Goal: Transaction & Acquisition: Purchase product/service

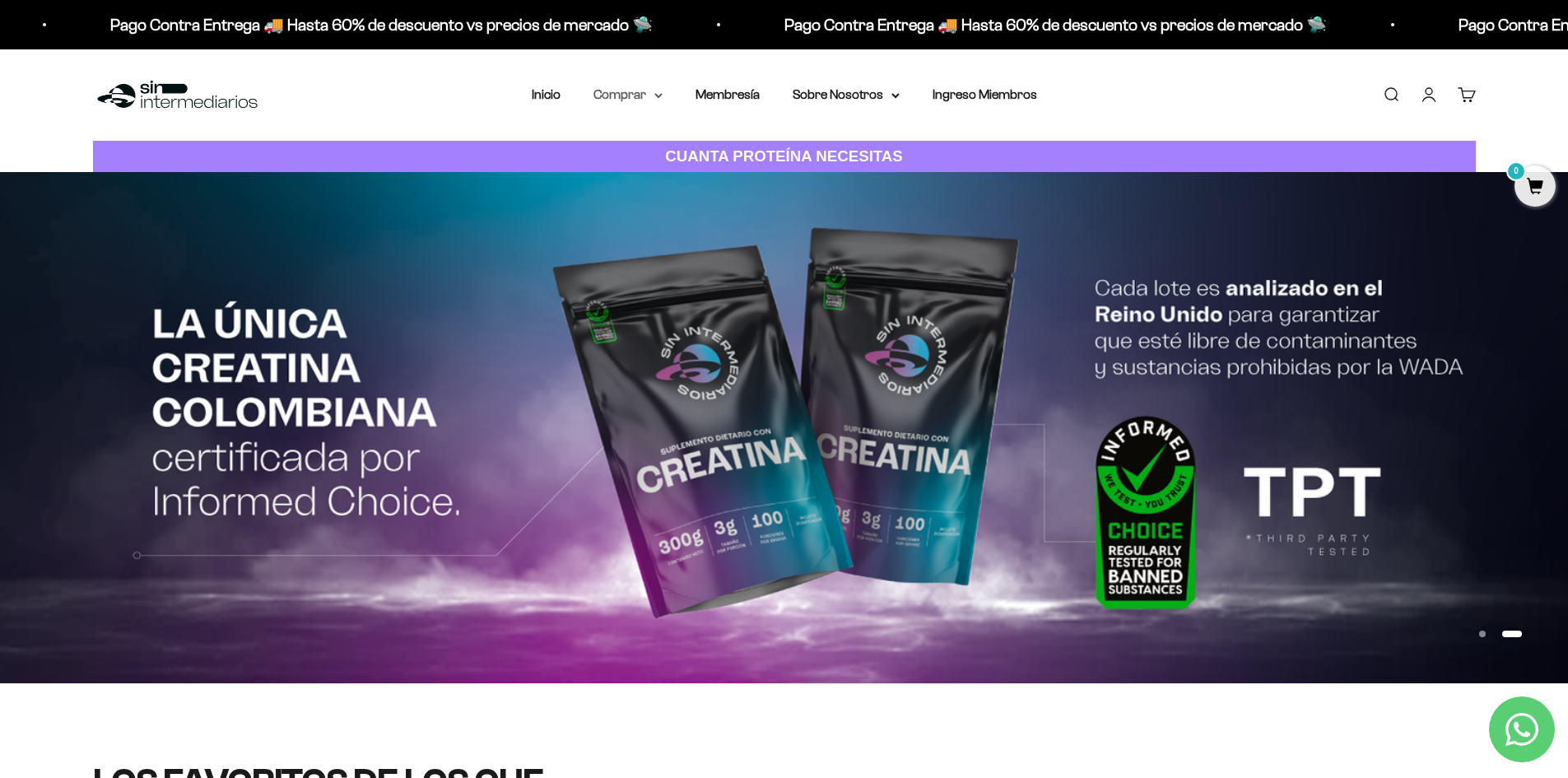
click at [631, 90] on summary "Comprar" at bounding box center [628, 94] width 69 height 21
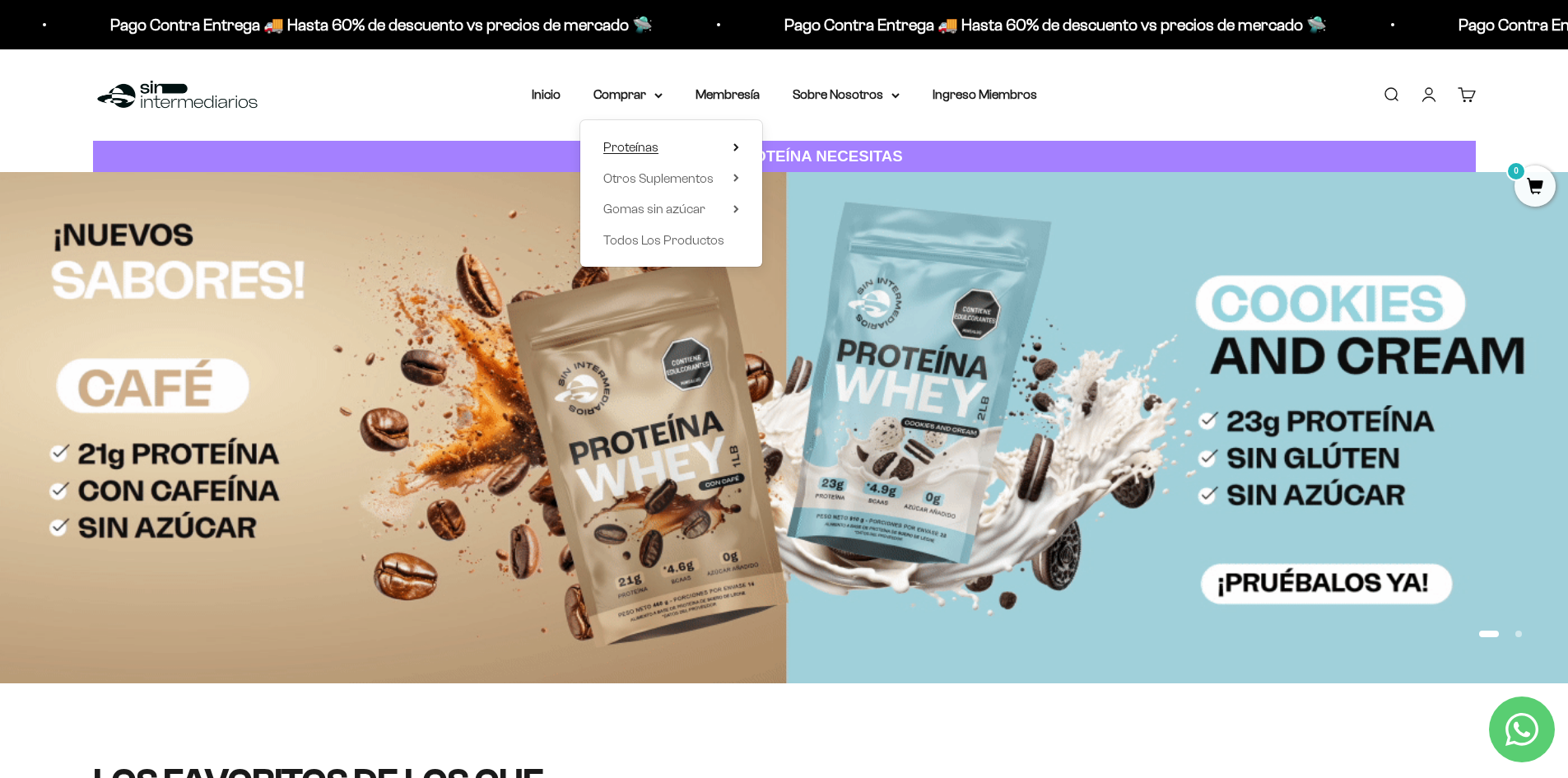
click at [619, 144] on span "Proteínas" at bounding box center [630, 147] width 55 height 14
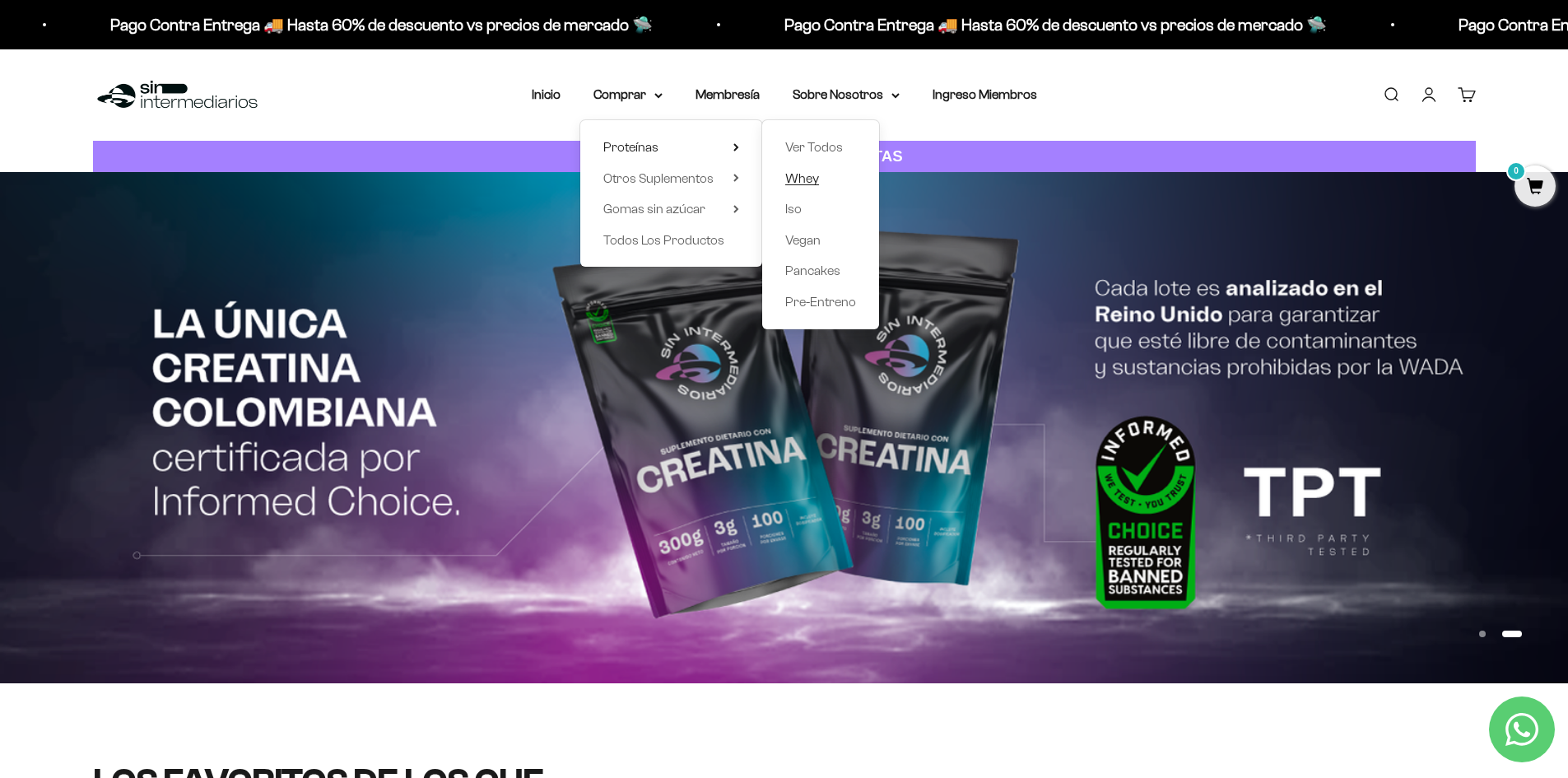
click at [805, 178] on span "Whey" at bounding box center [803, 178] width 34 height 14
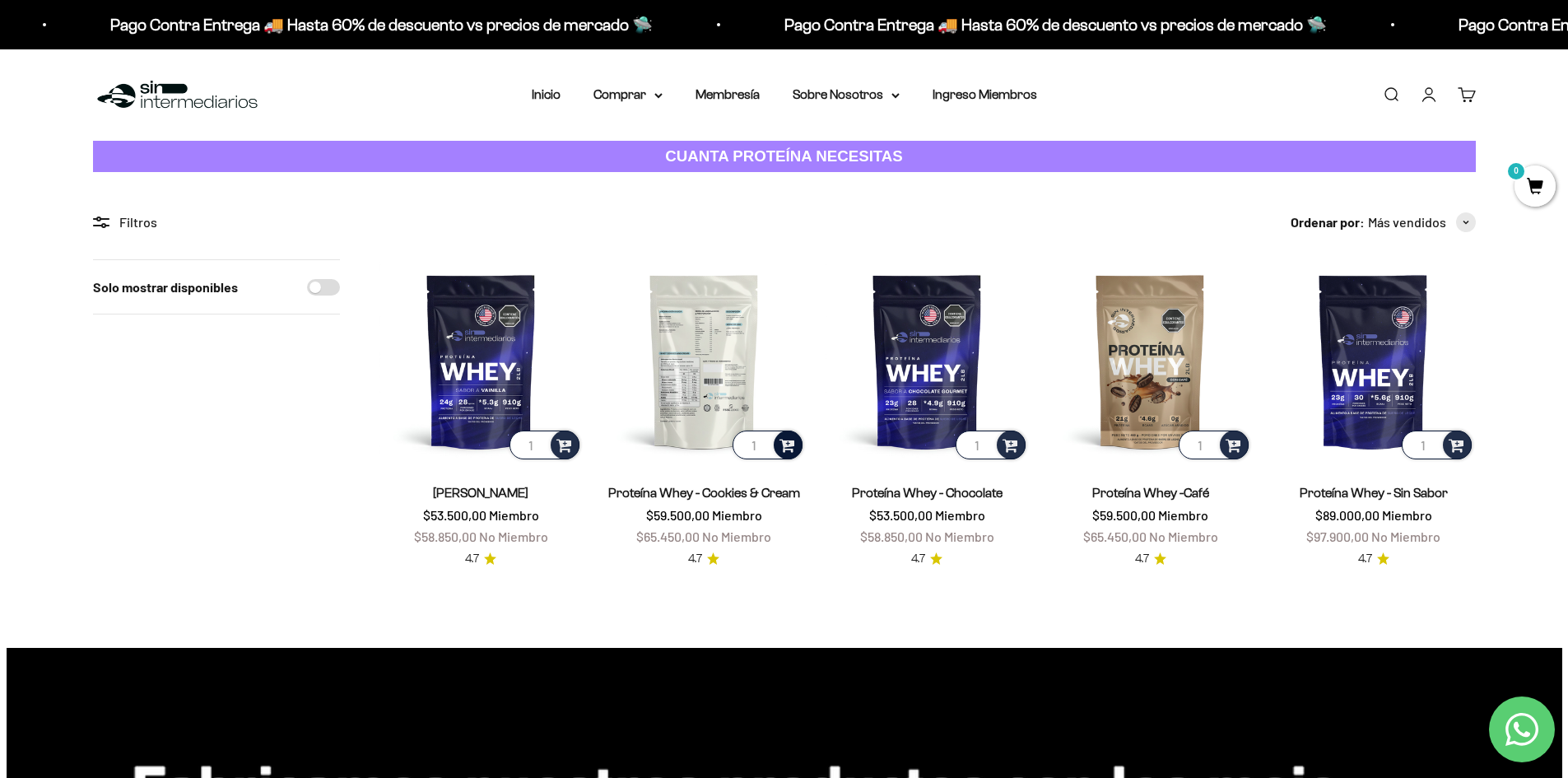
click at [786, 445] on span at bounding box center [788, 443] width 16 height 19
click at [660, 419] on span "Cookies & Cream / 2 libras (910g)" at bounding box center [705, 420] width 150 height 12
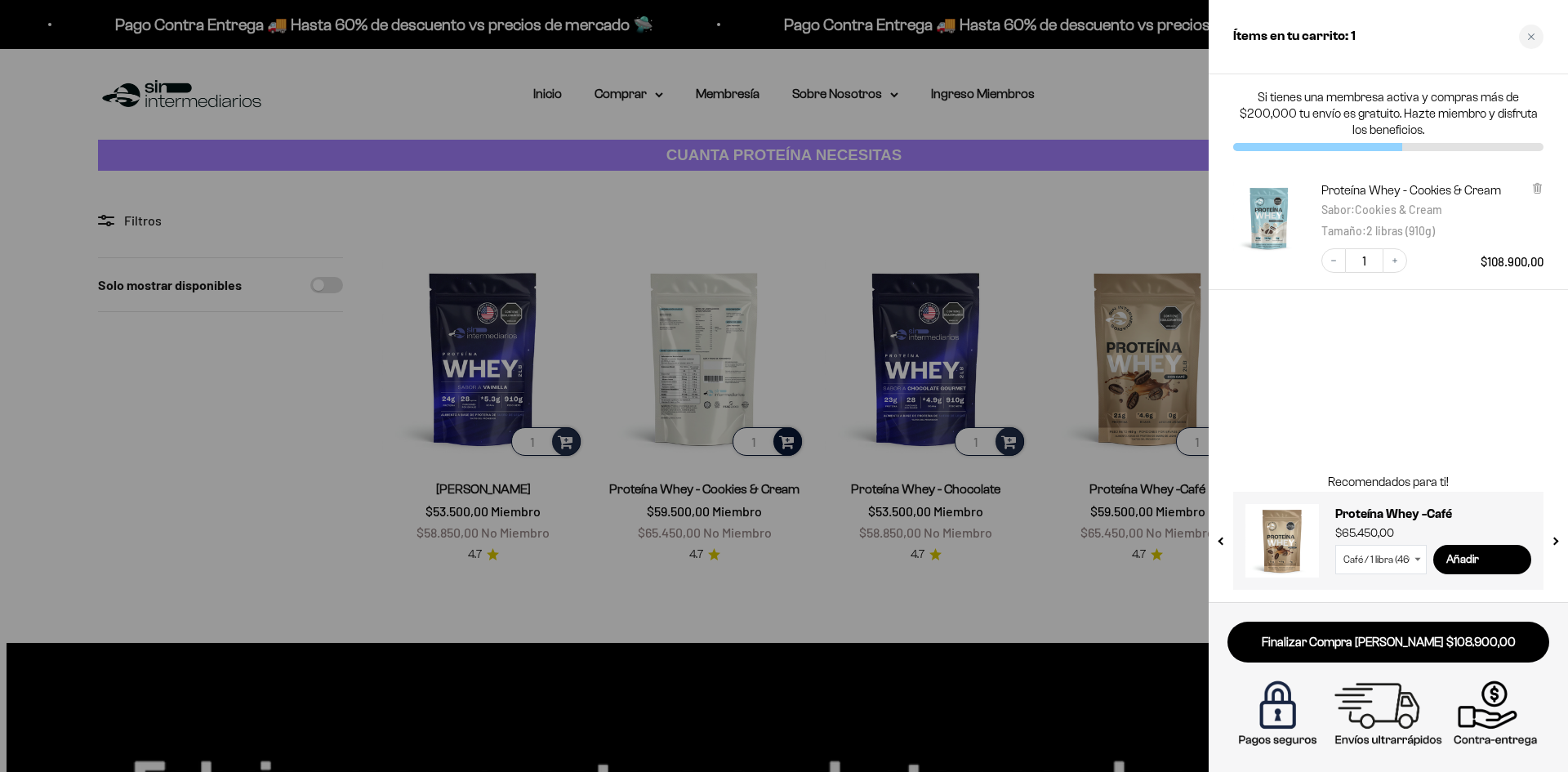
click at [647, 648] on div at bounding box center [784, 386] width 1568 height 772
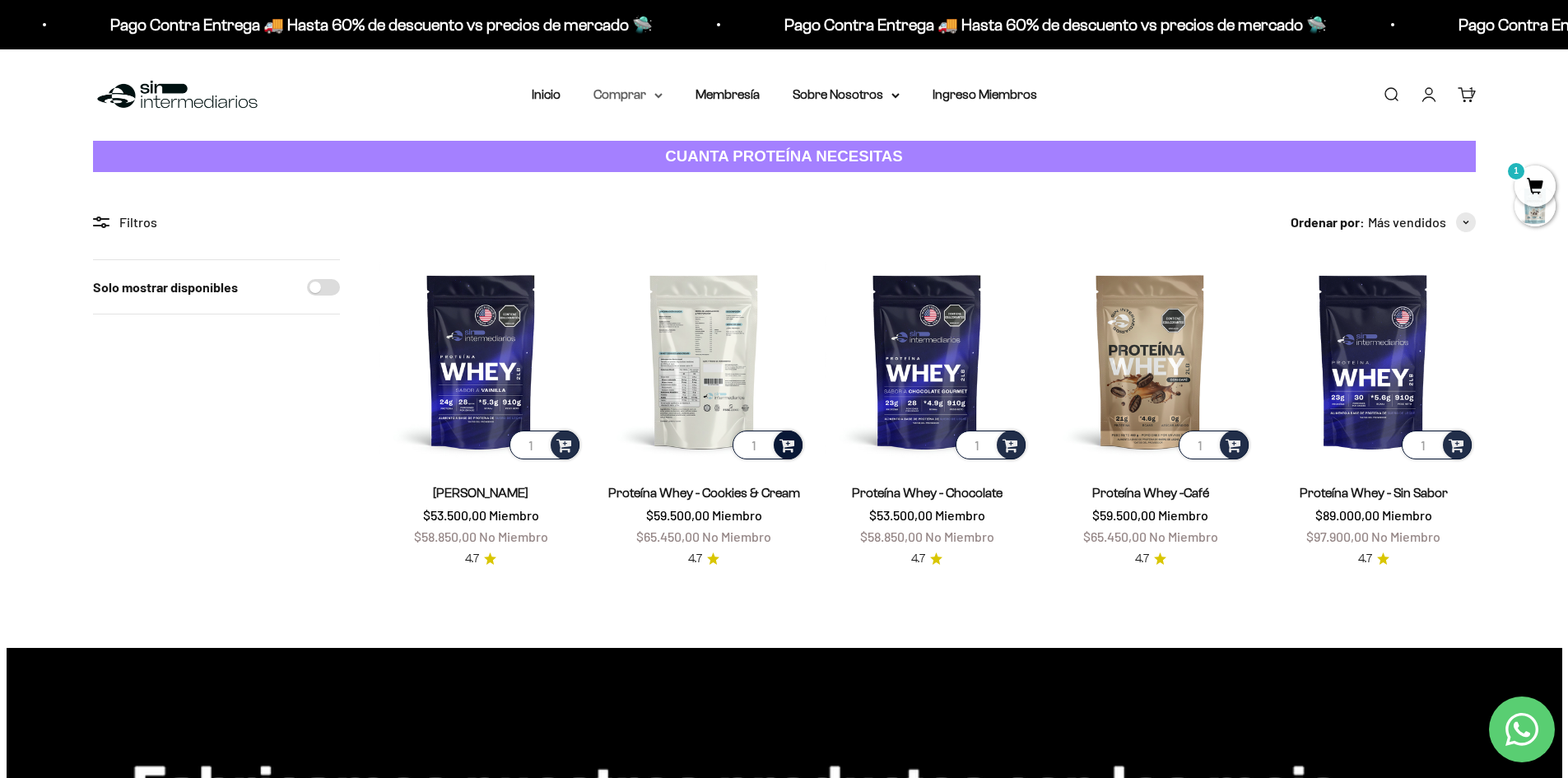
click at [629, 89] on summary "Comprar" at bounding box center [628, 94] width 69 height 21
click at [660, 178] on span "Otros Suplementos" at bounding box center [658, 178] width 110 height 14
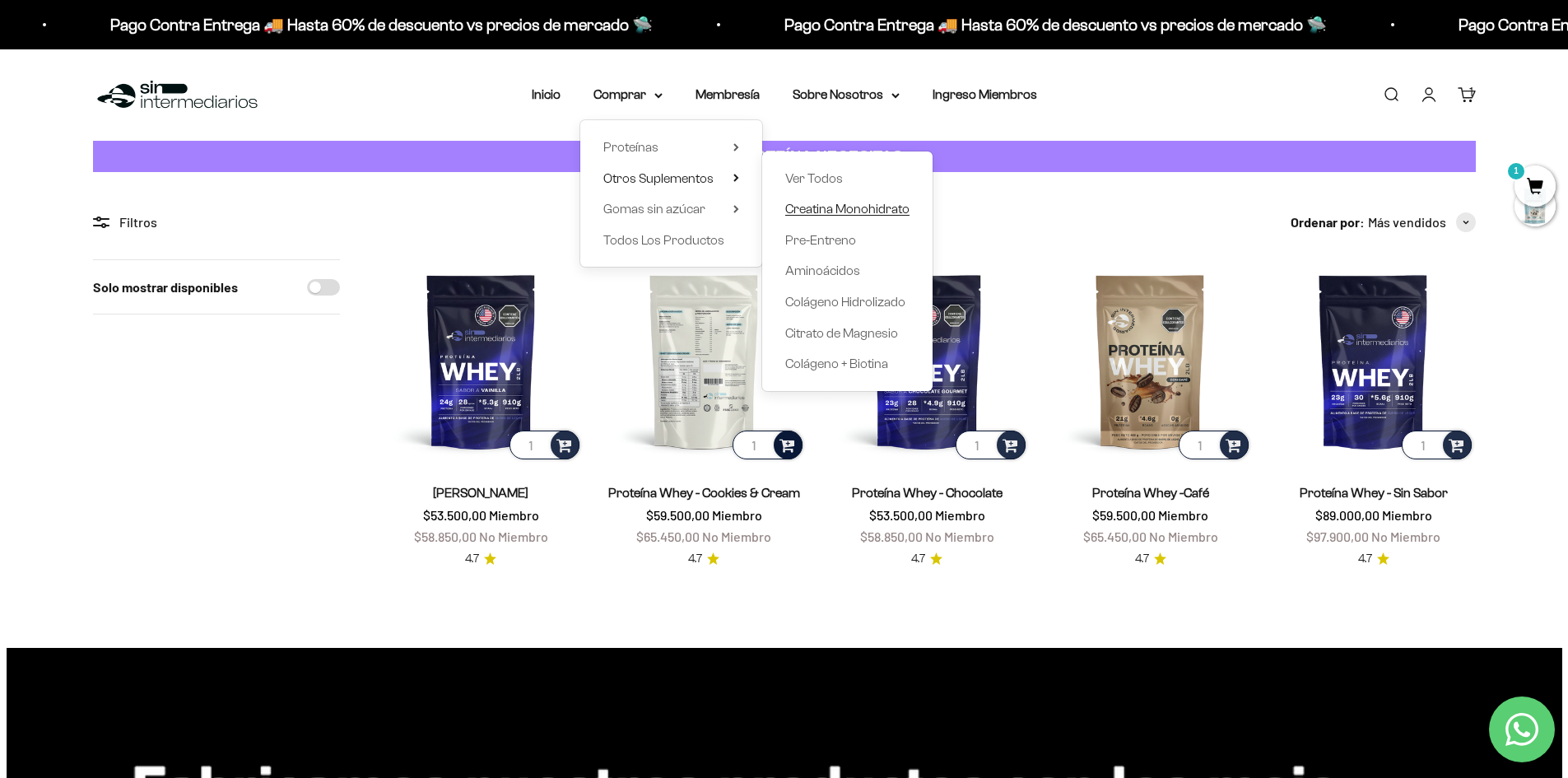
click at [848, 213] on span "Creatina Monohidrato" at bounding box center [848, 208] width 124 height 14
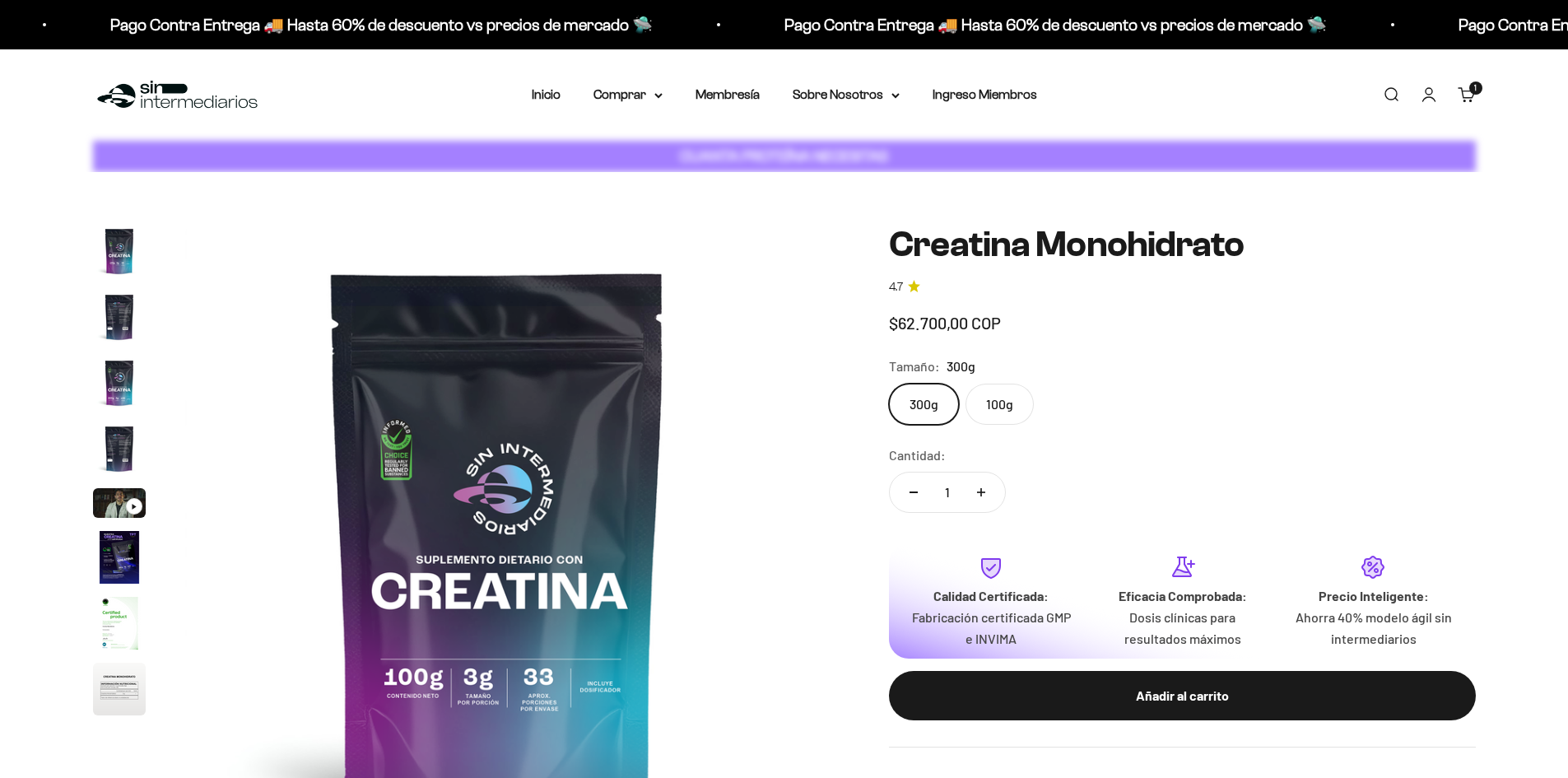
scroll to position [67, 0]
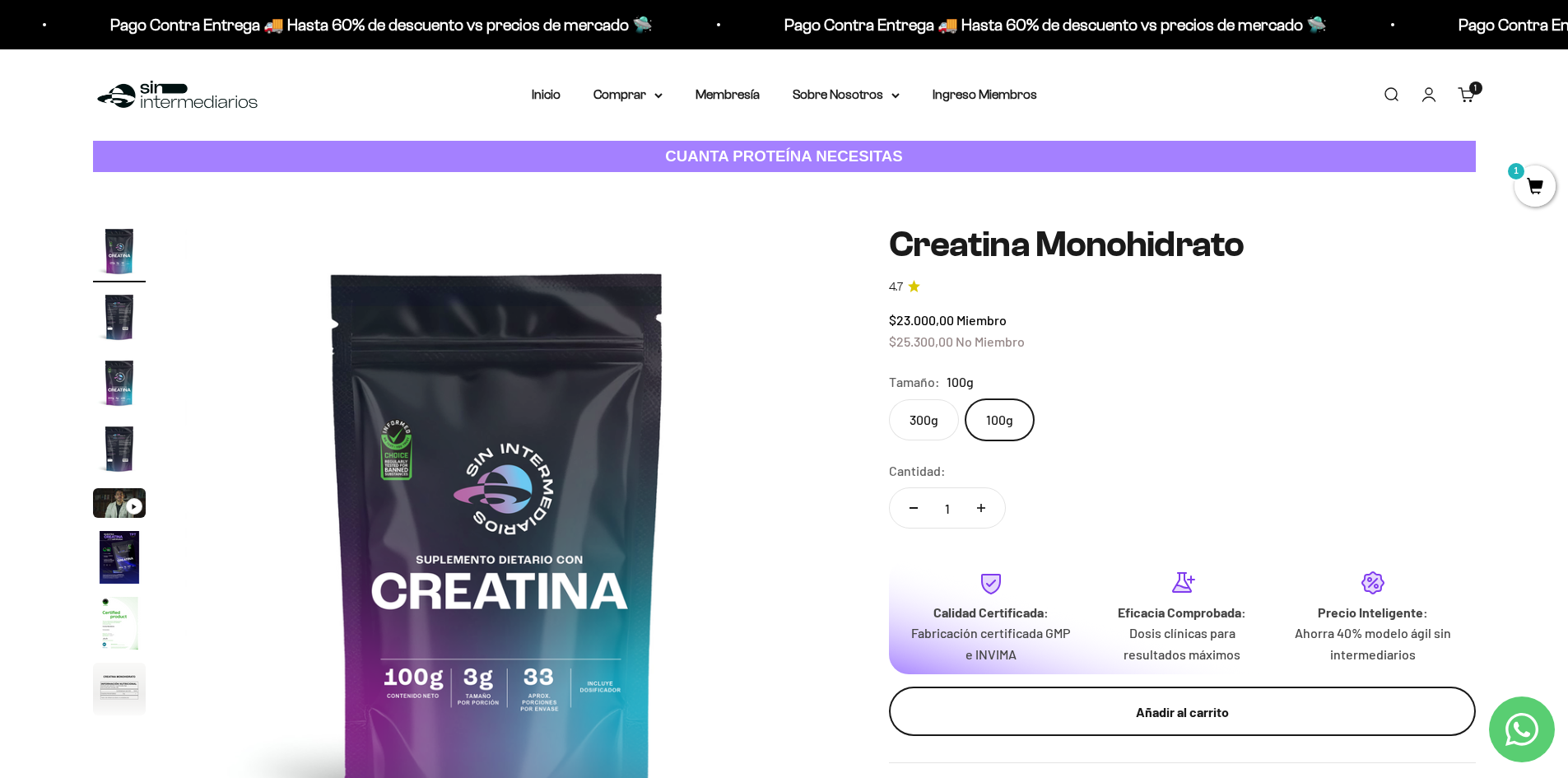
click at [1193, 709] on div "Añadir al carrito" at bounding box center [1182, 712] width 521 height 21
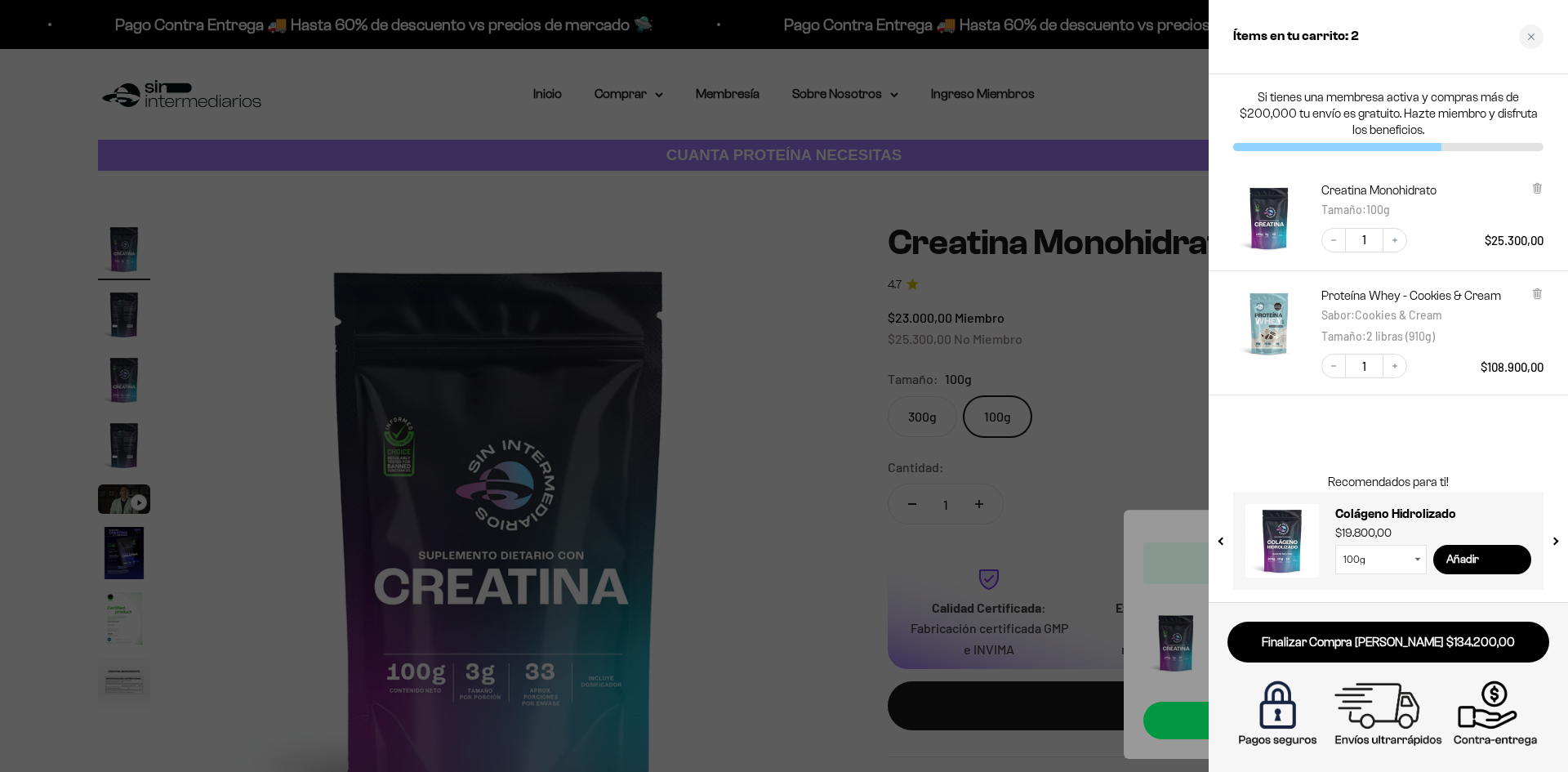
click at [767, 260] on div at bounding box center [784, 386] width 1568 height 772
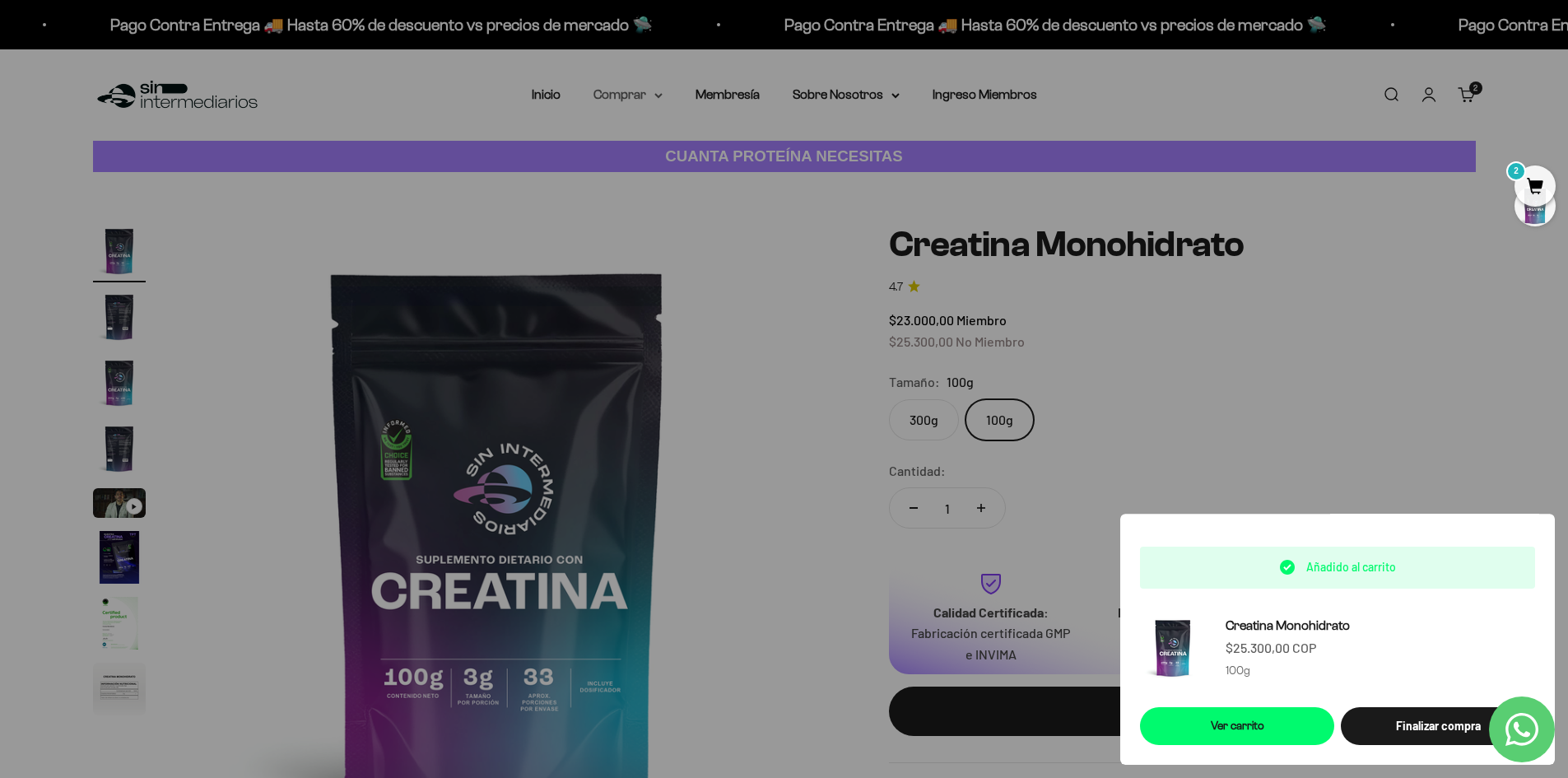
click at [639, 94] on summary "Comprar" at bounding box center [628, 94] width 69 height 21
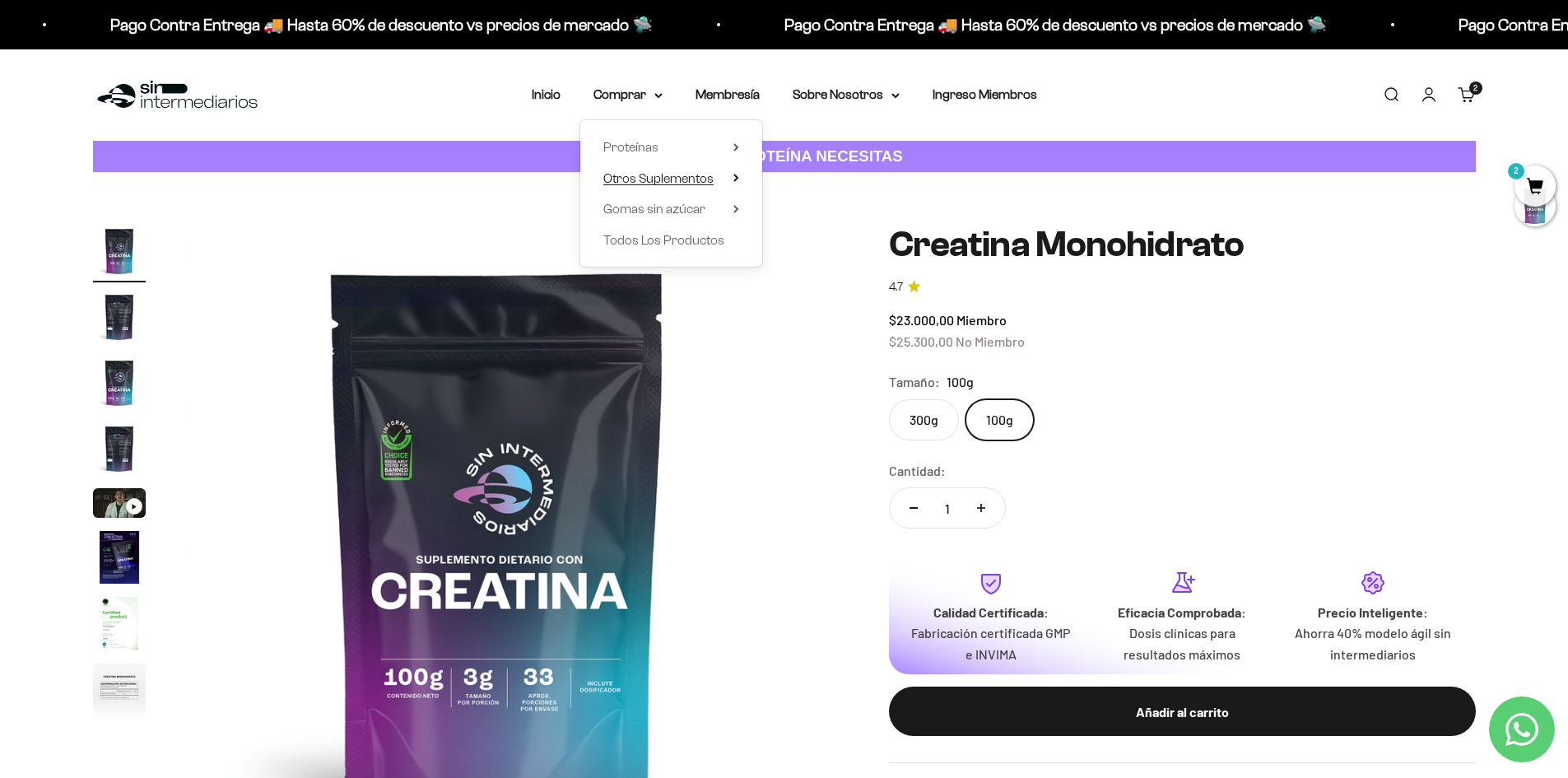
click at [735, 176] on icon at bounding box center [736, 178] width 4 height 6
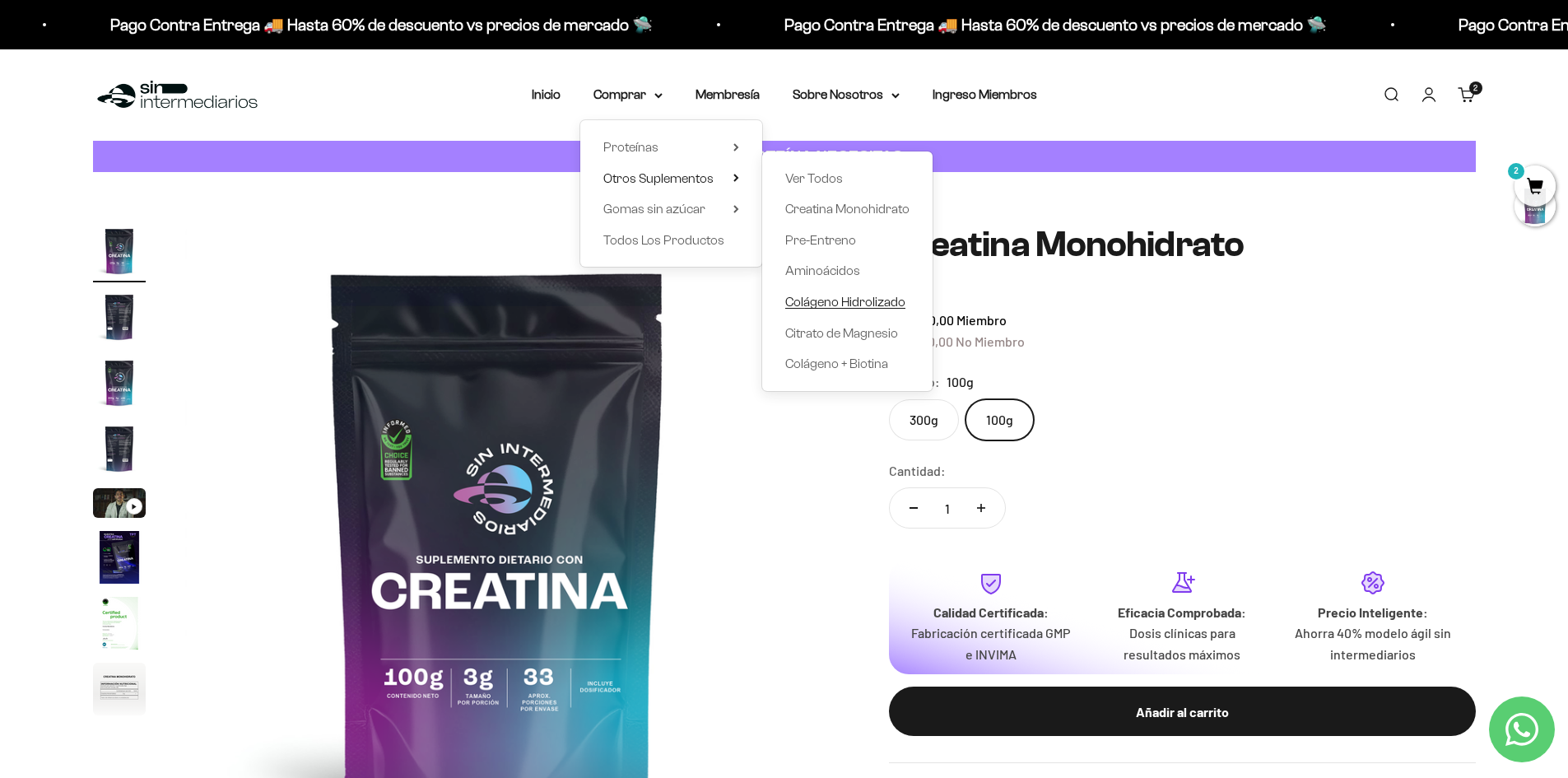
click at [864, 302] on span "Colágeno Hidrolizado" at bounding box center [846, 302] width 120 height 14
click at [864, 303] on span "Colágeno Hidrolizado" at bounding box center [846, 302] width 120 height 14
click at [812, 300] on span "Colágeno Hidrolizado" at bounding box center [846, 302] width 120 height 14
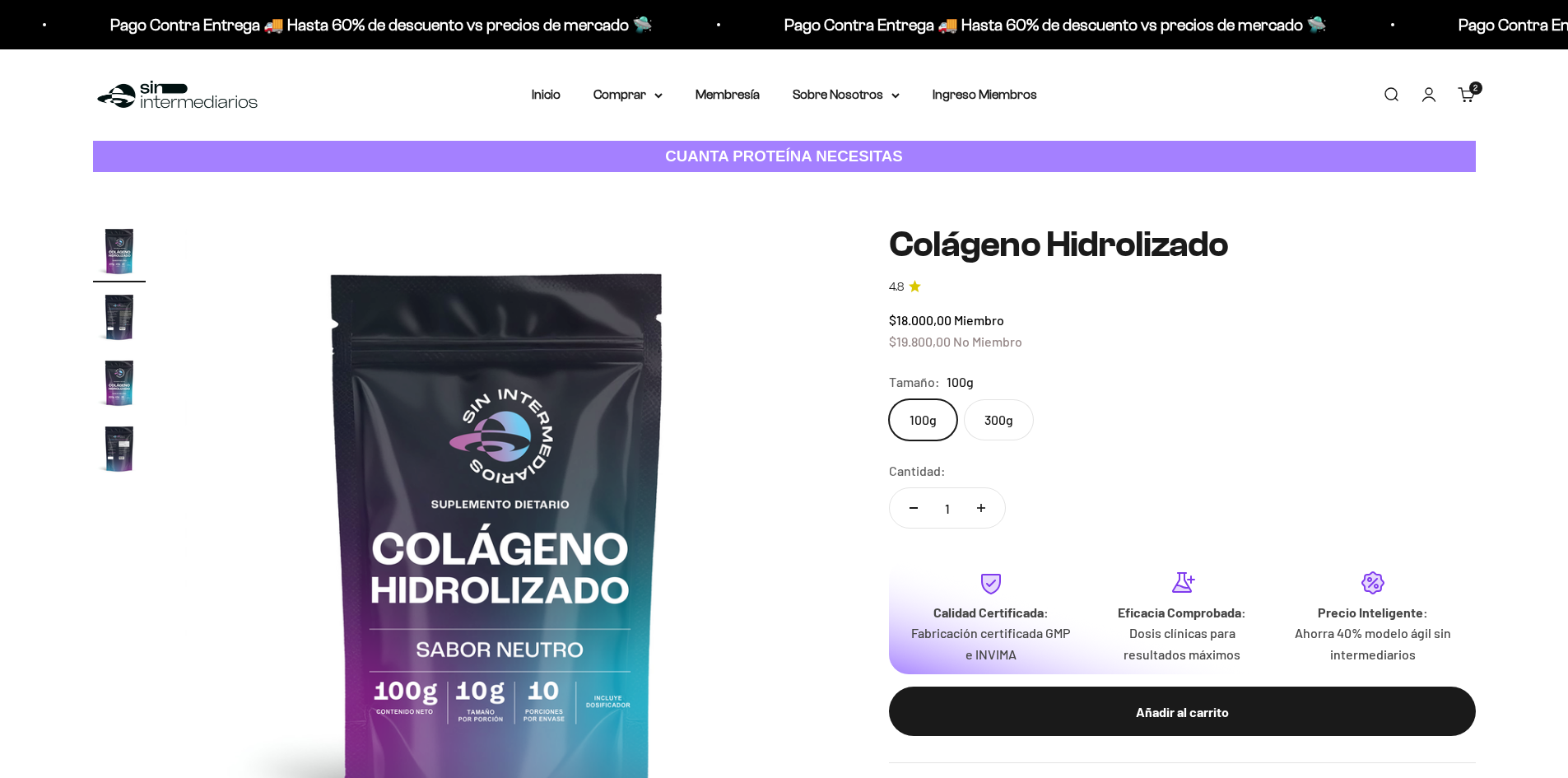
click at [1000, 419] on label "300g" at bounding box center [999, 419] width 70 height 42
click at [889, 399] on input "300g" at bounding box center [888, 398] width 1 height 1
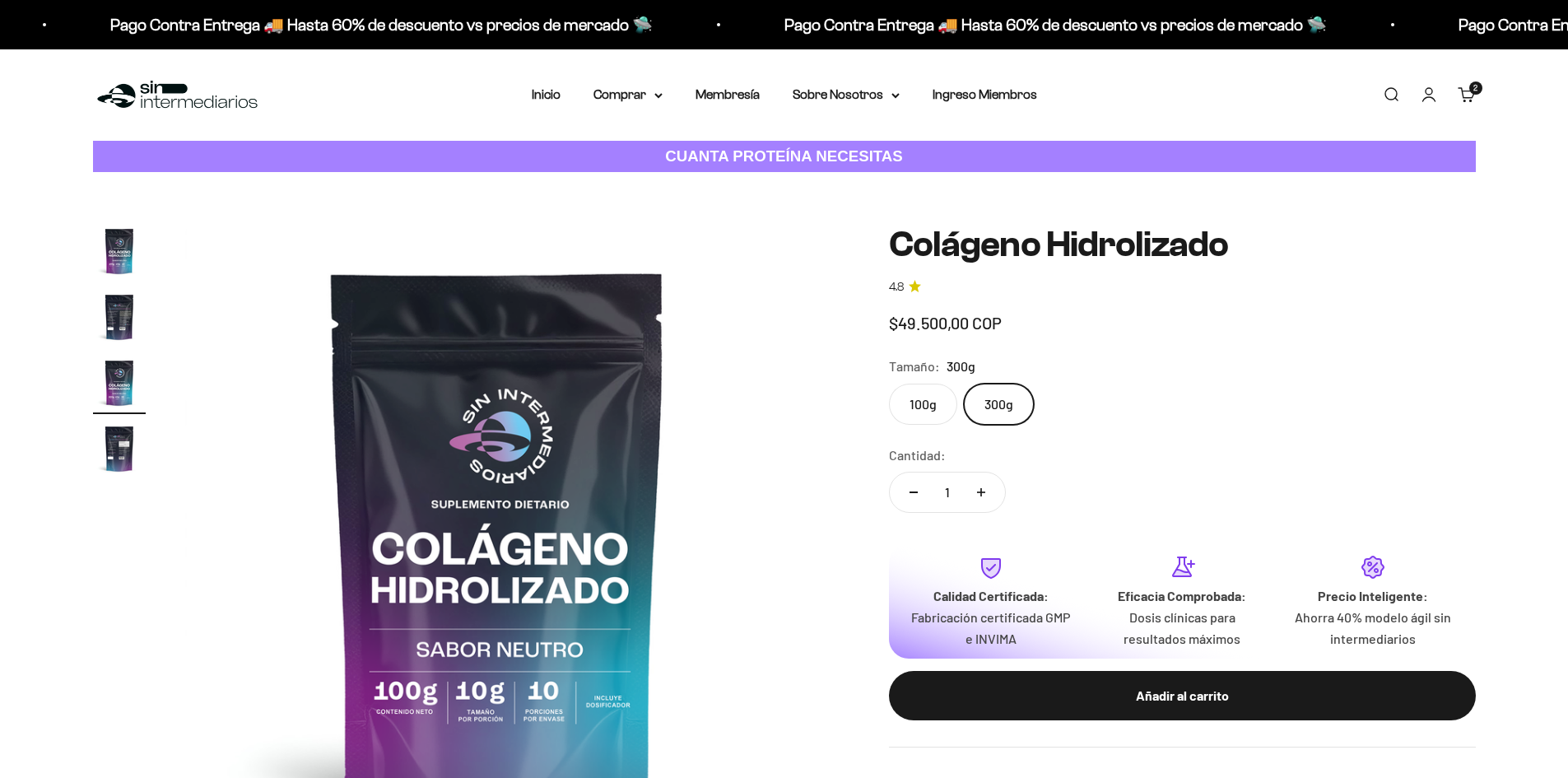
scroll to position [0, 1289]
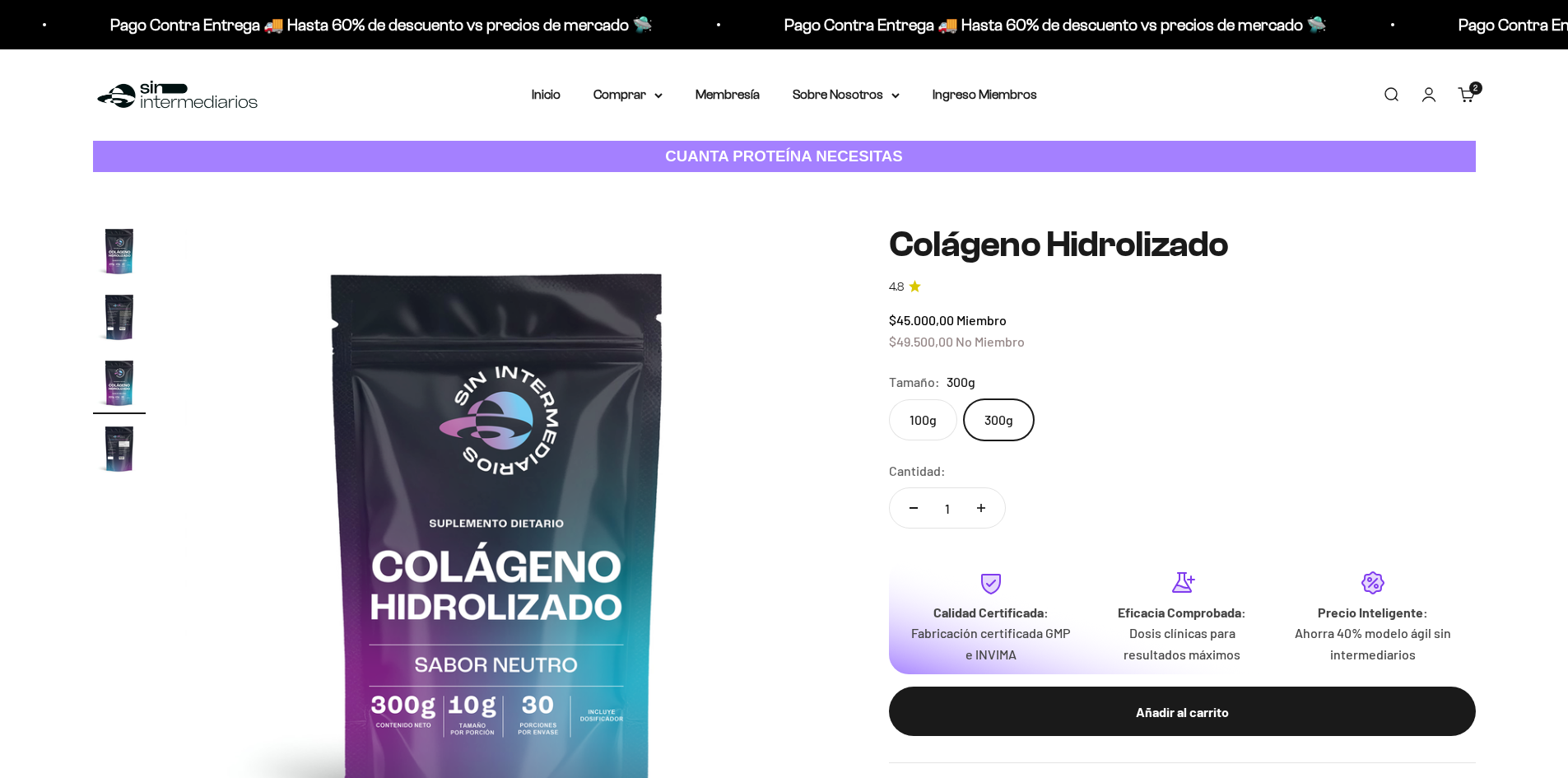
click at [921, 421] on label "100g" at bounding box center [923, 419] width 68 height 42
click at [889, 399] on input "100g" at bounding box center [888, 398] width 1 height 1
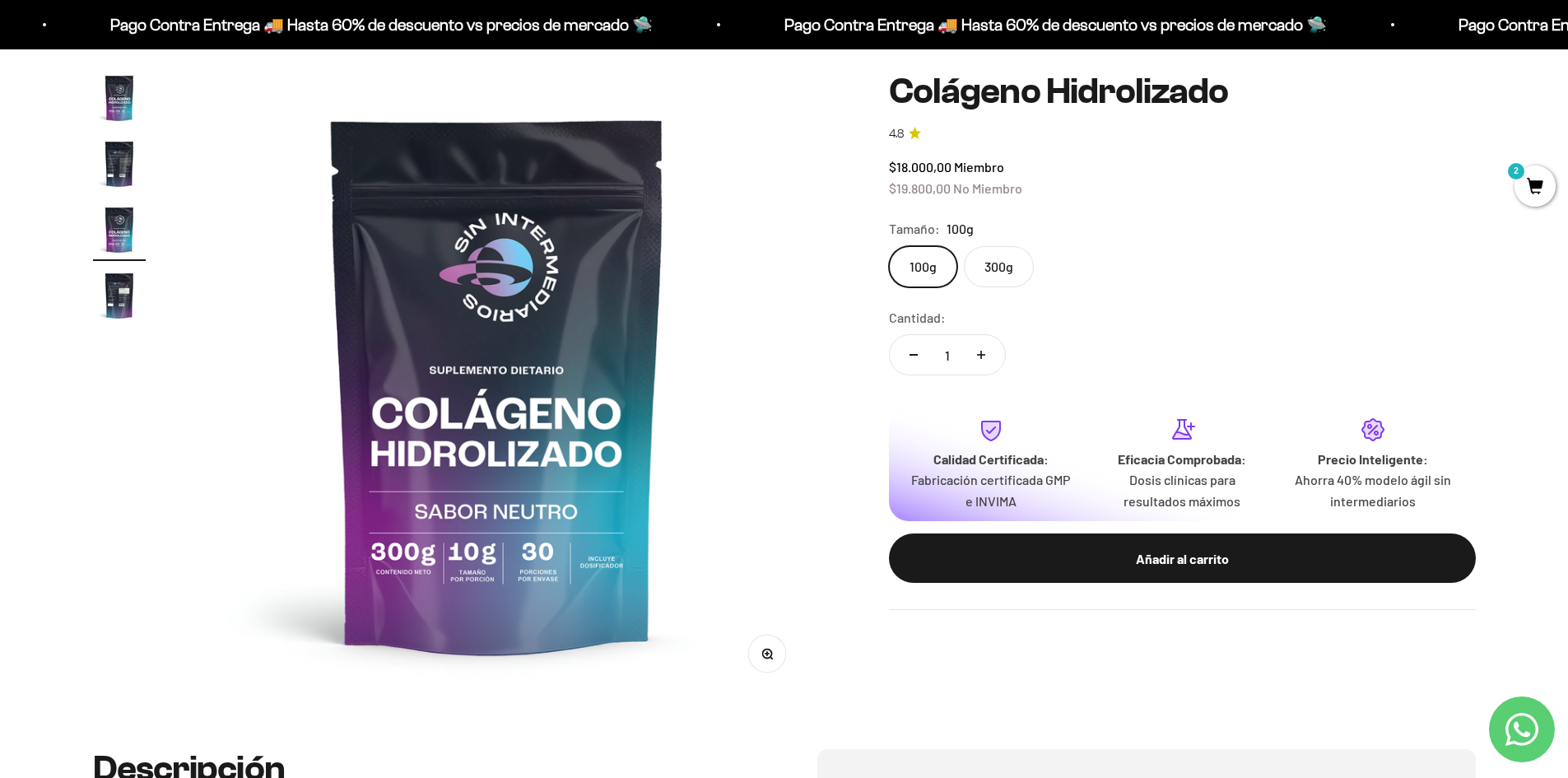
scroll to position [164, 0]
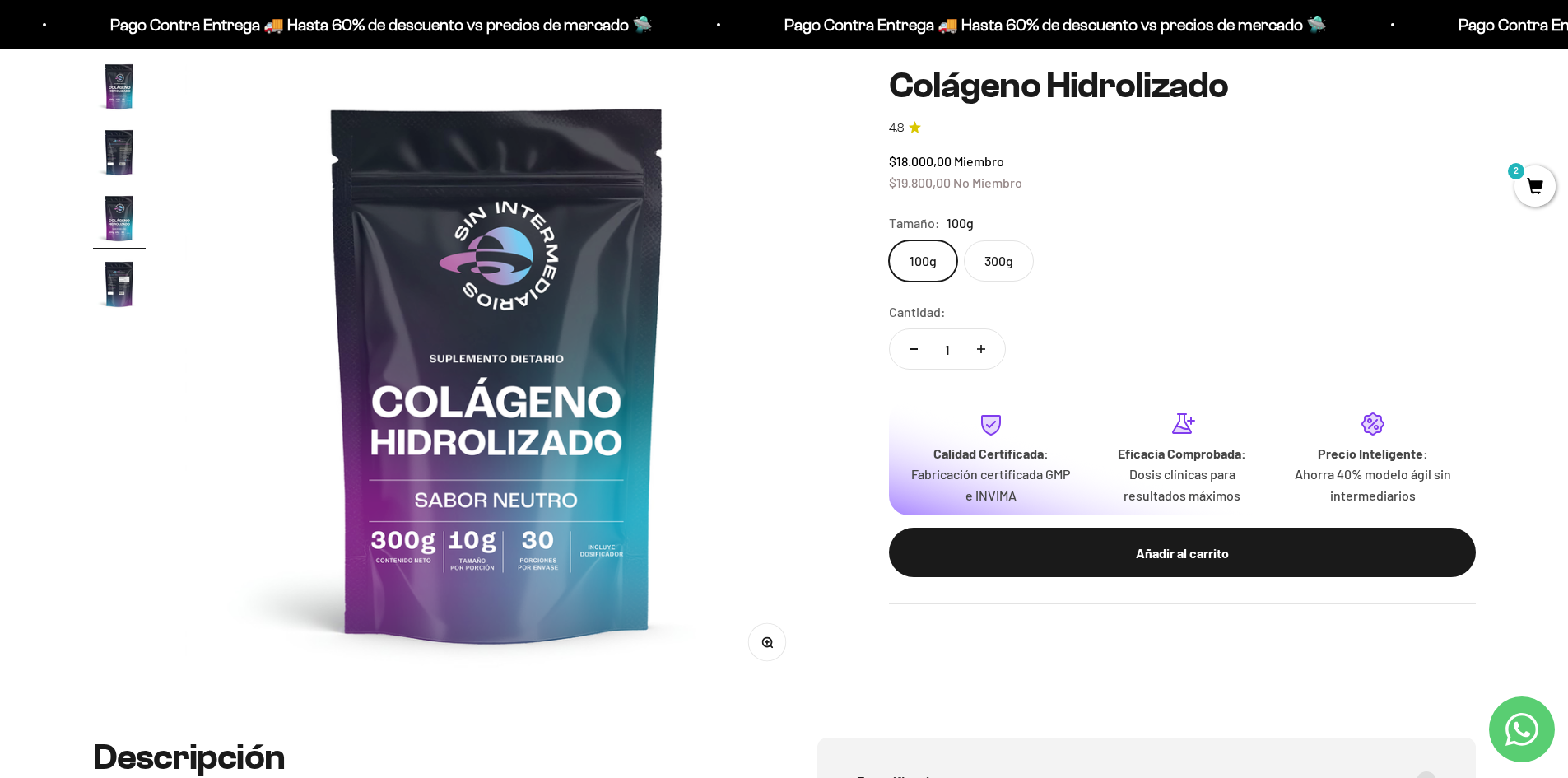
click at [992, 262] on label "300g" at bounding box center [999, 261] width 70 height 42
click at [889, 240] on input "300g" at bounding box center [888, 239] width 1 height 1
click at [1188, 551] on div "Añadir al carrito" at bounding box center [1182, 553] width 521 height 21
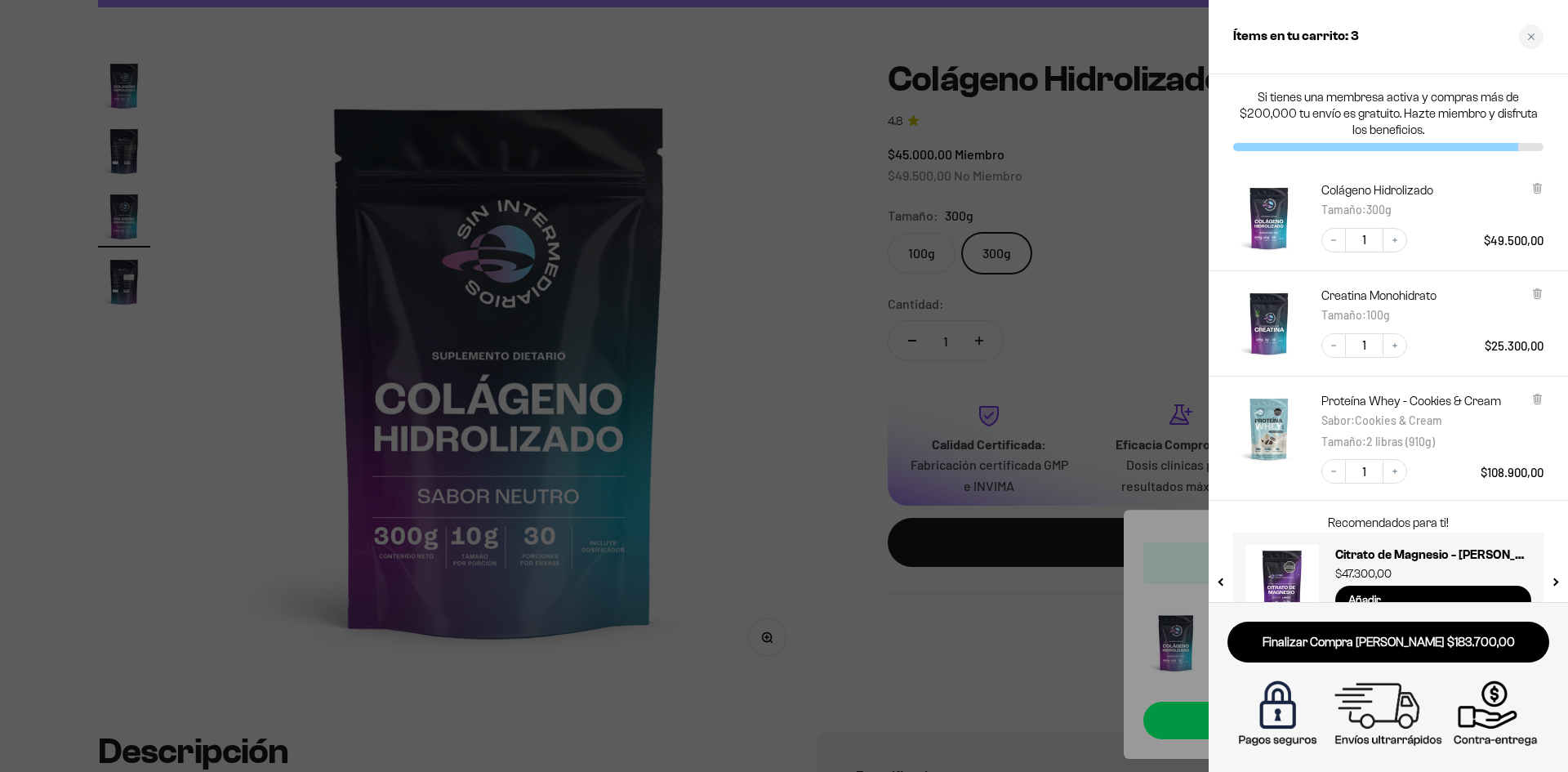
click at [742, 495] on div at bounding box center [784, 386] width 1568 height 772
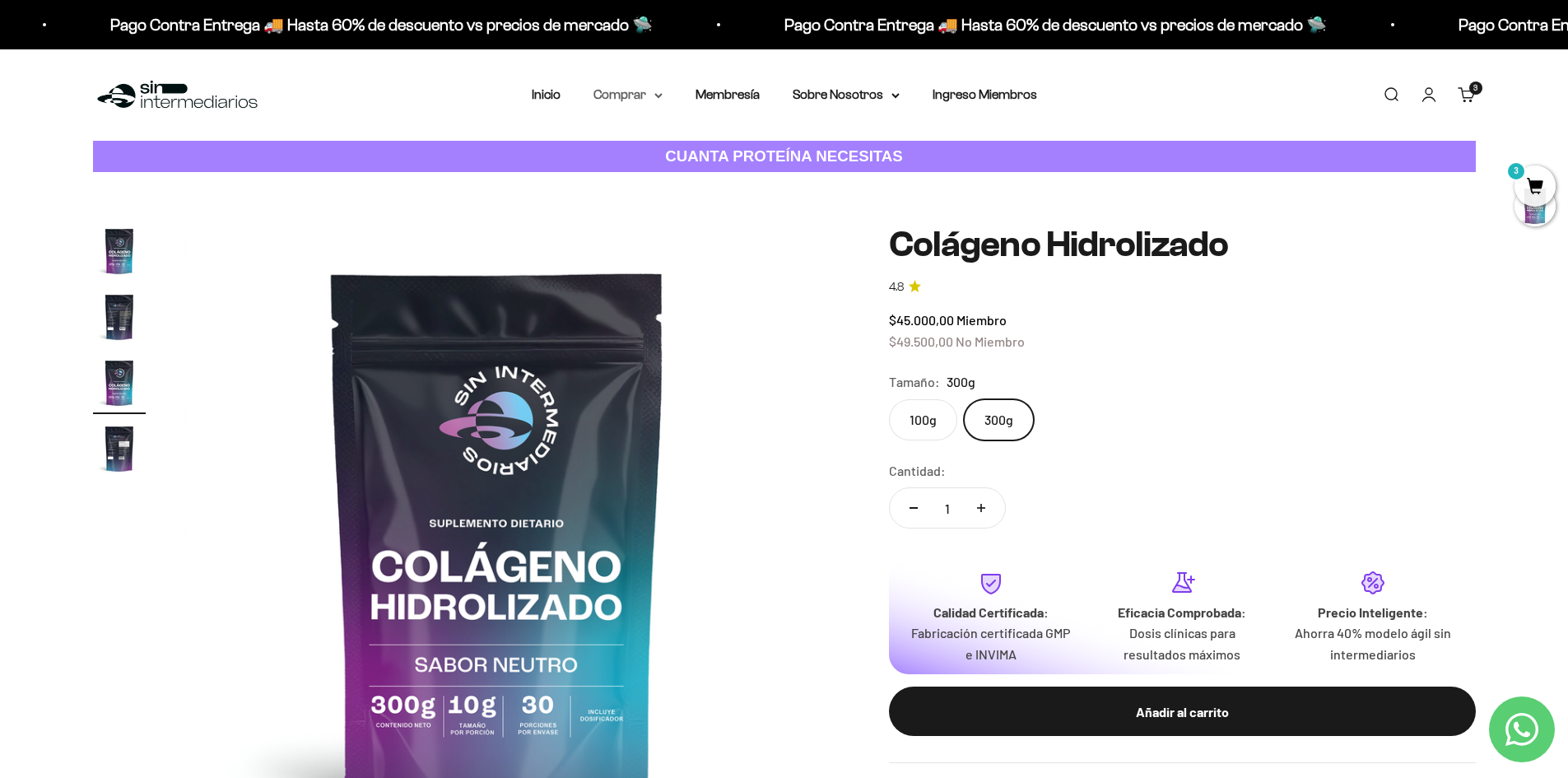
click at [651, 95] on summary "Comprar" at bounding box center [628, 94] width 69 height 21
click at [738, 147] on icon at bounding box center [736, 147] width 6 height 8
click at [1198, 706] on div "Añadir al carrito" at bounding box center [1182, 712] width 521 height 21
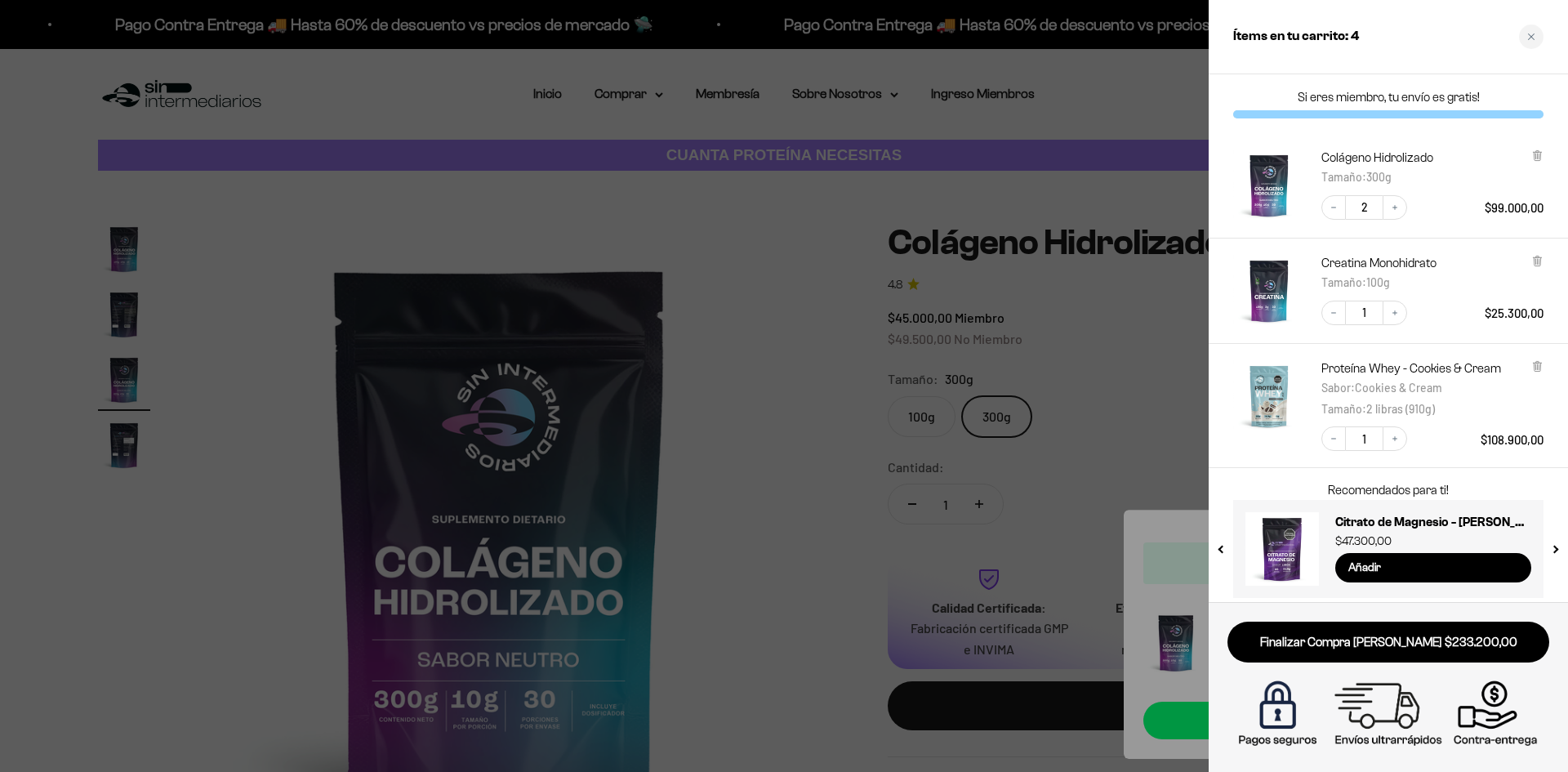
click at [806, 464] on div at bounding box center [784, 386] width 1568 height 772
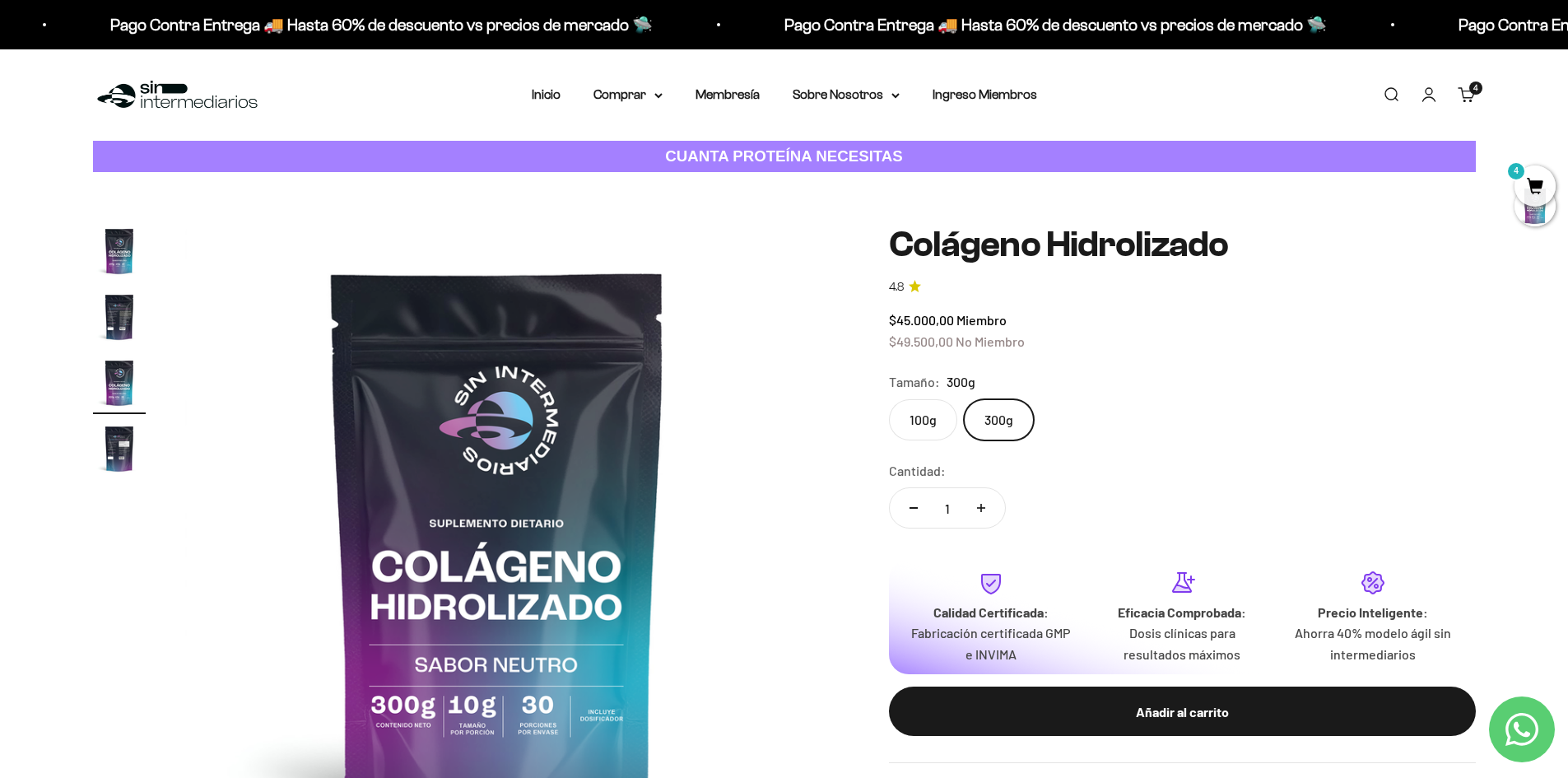
click at [1471, 92] on cart-count "4" at bounding box center [1475, 87] width 13 height 13
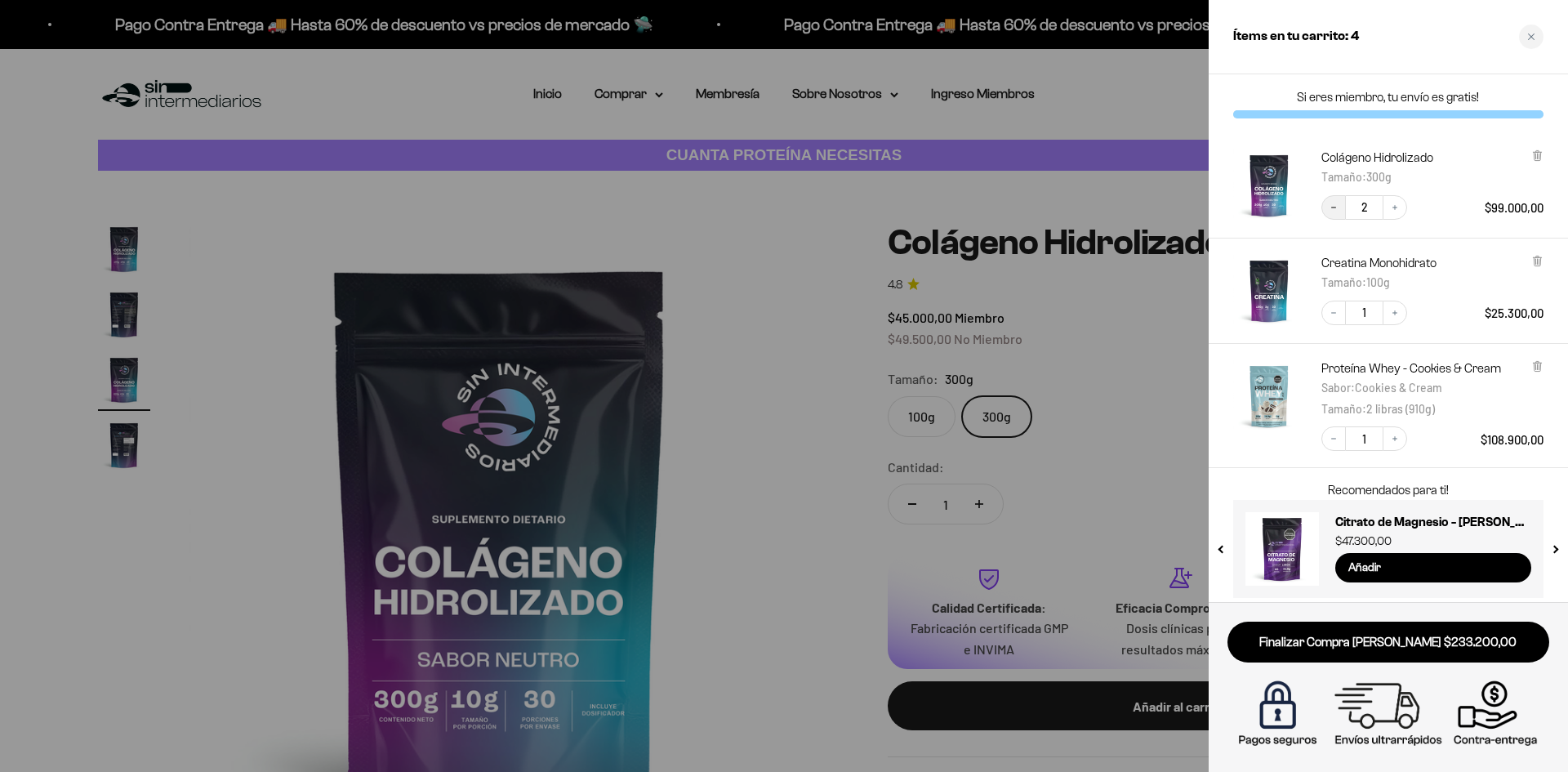
click at [1332, 209] on icon "Decrease quantity" at bounding box center [1333, 207] width 10 height 10
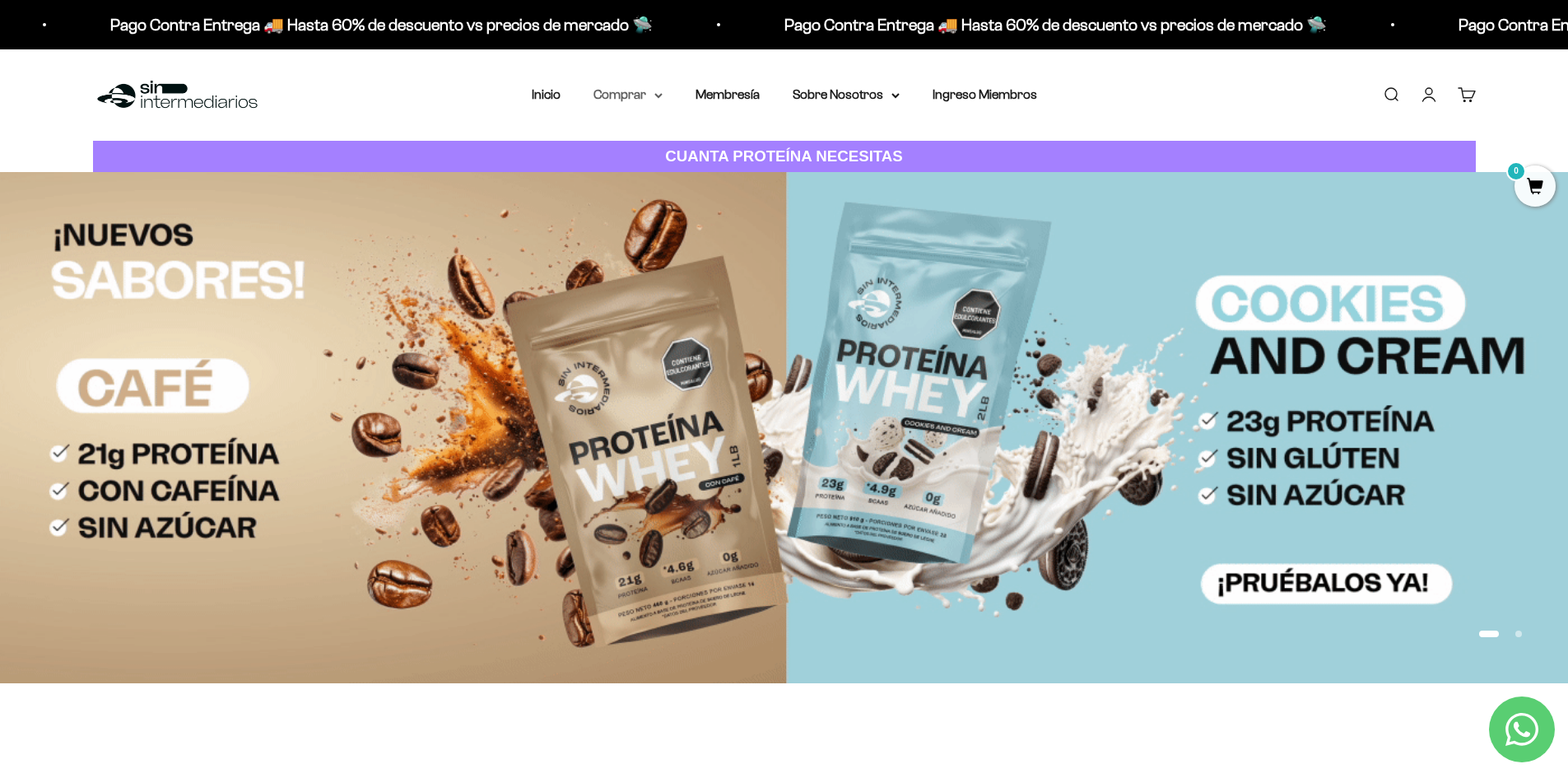
click at [636, 91] on summary "Comprar" at bounding box center [628, 94] width 69 height 21
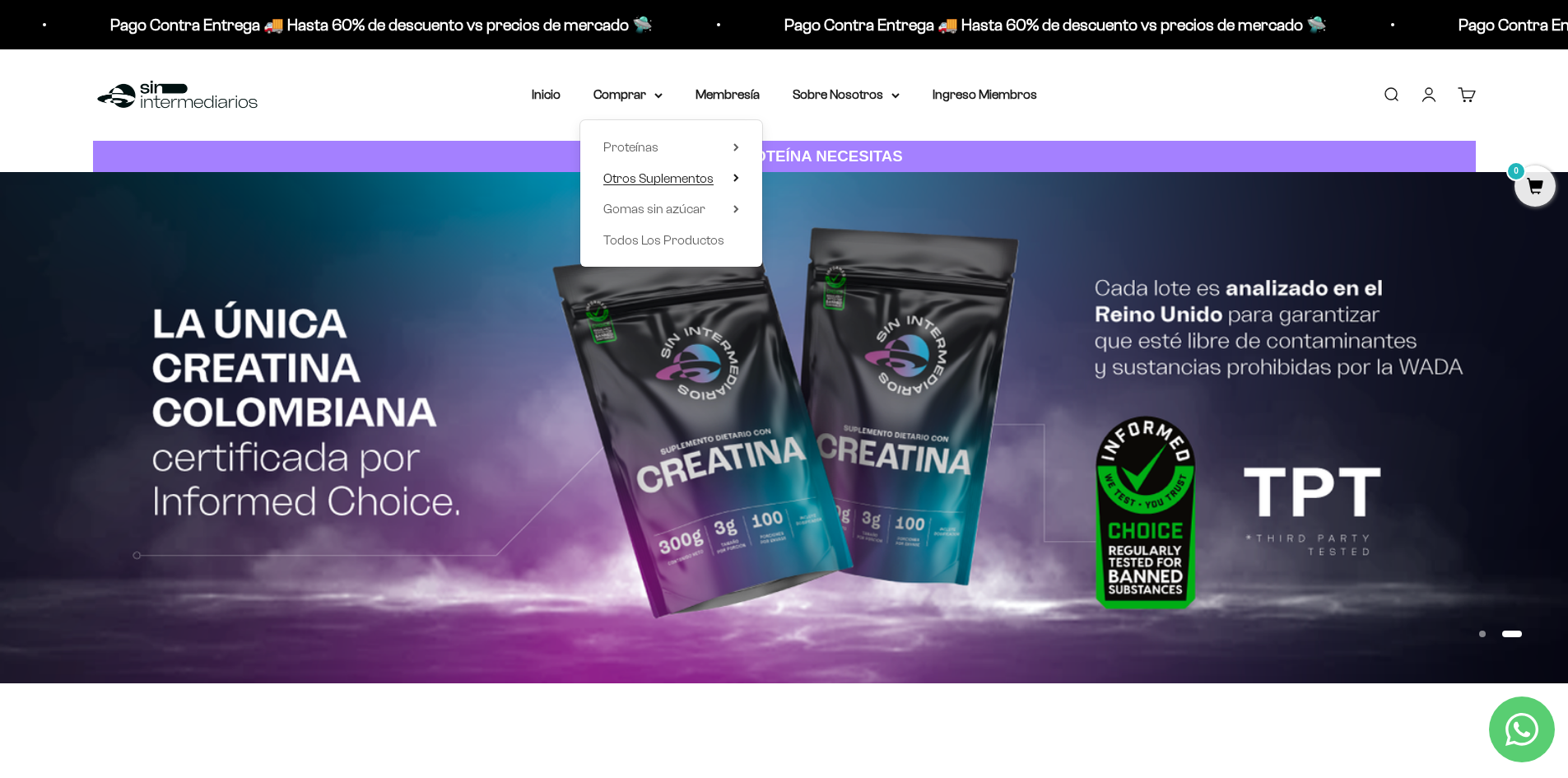
click at [698, 175] on span "Otros Suplementos" at bounding box center [658, 178] width 110 height 14
